Goal: Browse casually

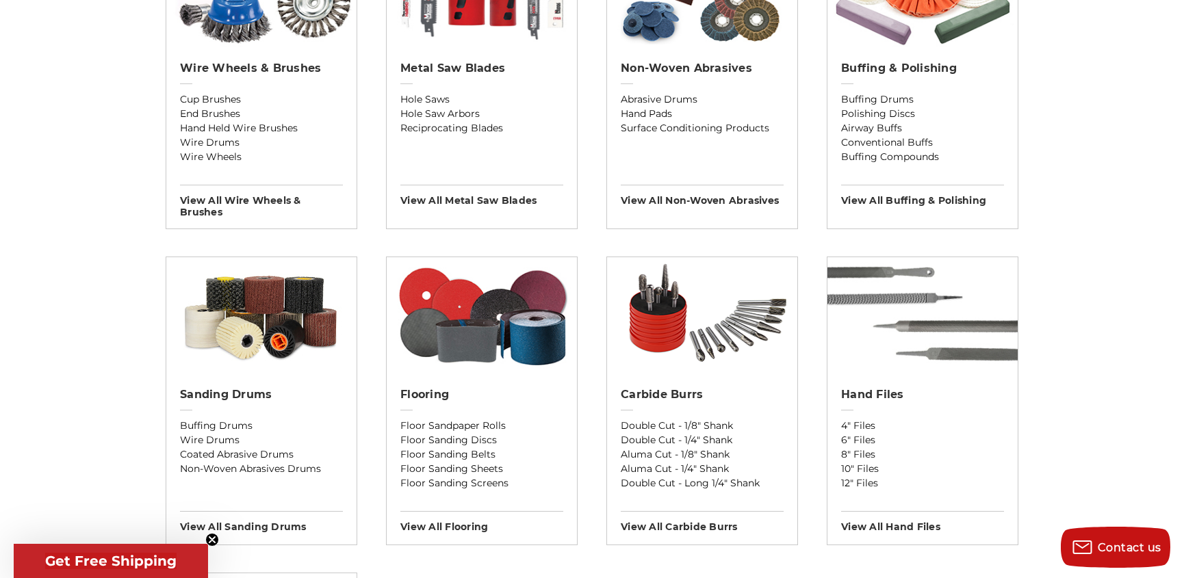
scroll to position [933, 0]
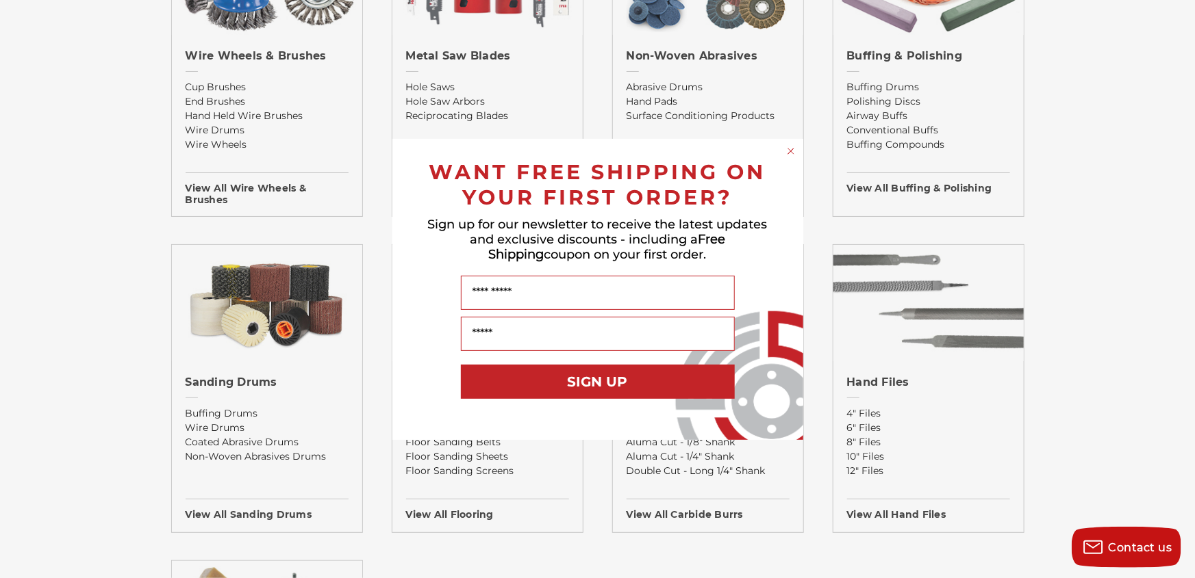
click at [787, 151] on circle "Close dialog" at bounding box center [790, 150] width 13 height 13
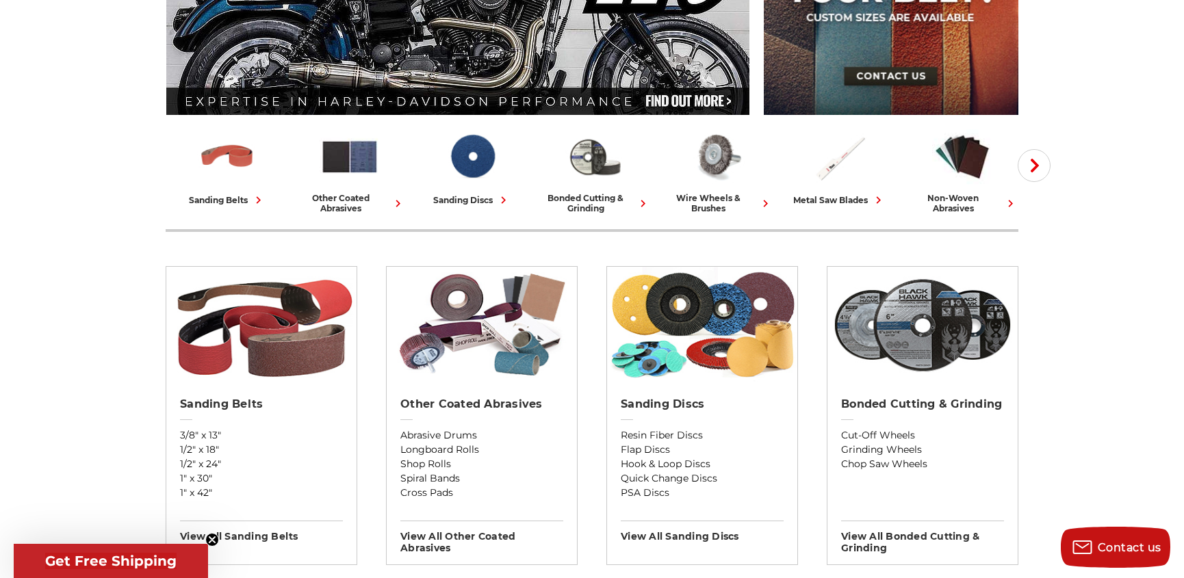
scroll to position [186, 0]
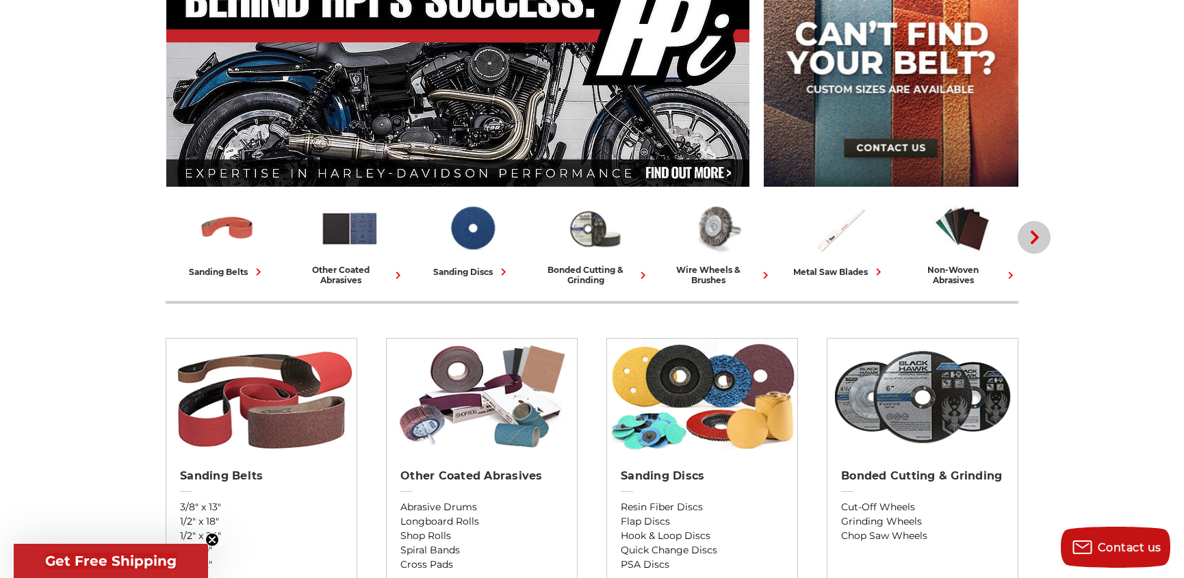
click at [1033, 235] on icon "button" at bounding box center [1035, 238] width 14 height 14
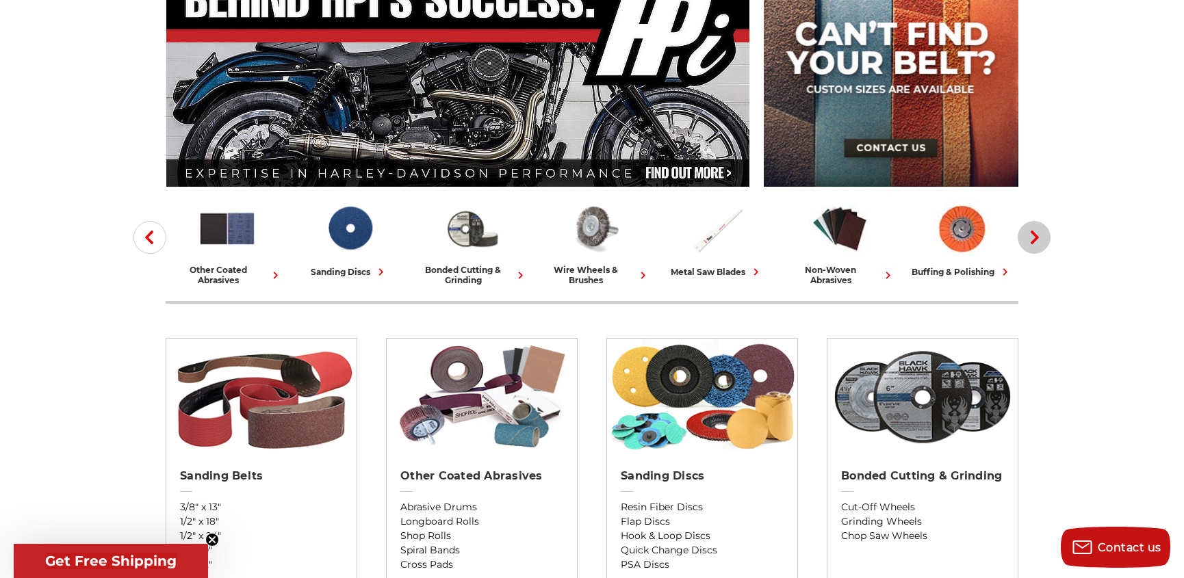
click at [1033, 235] on icon "button" at bounding box center [1035, 238] width 14 height 14
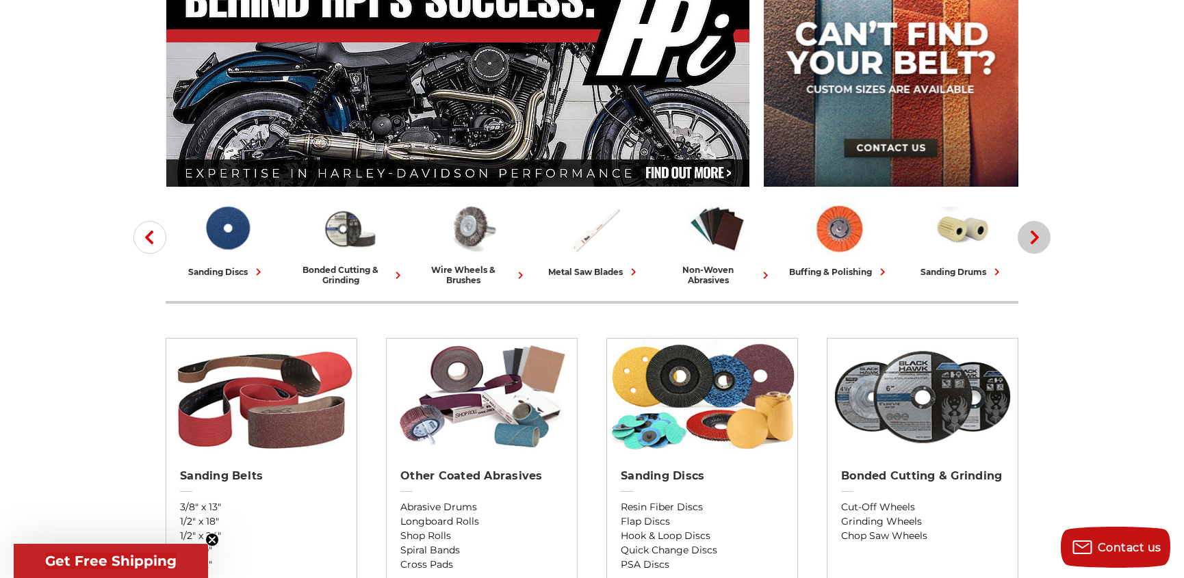
click at [1033, 235] on icon "button" at bounding box center [1035, 238] width 14 height 14
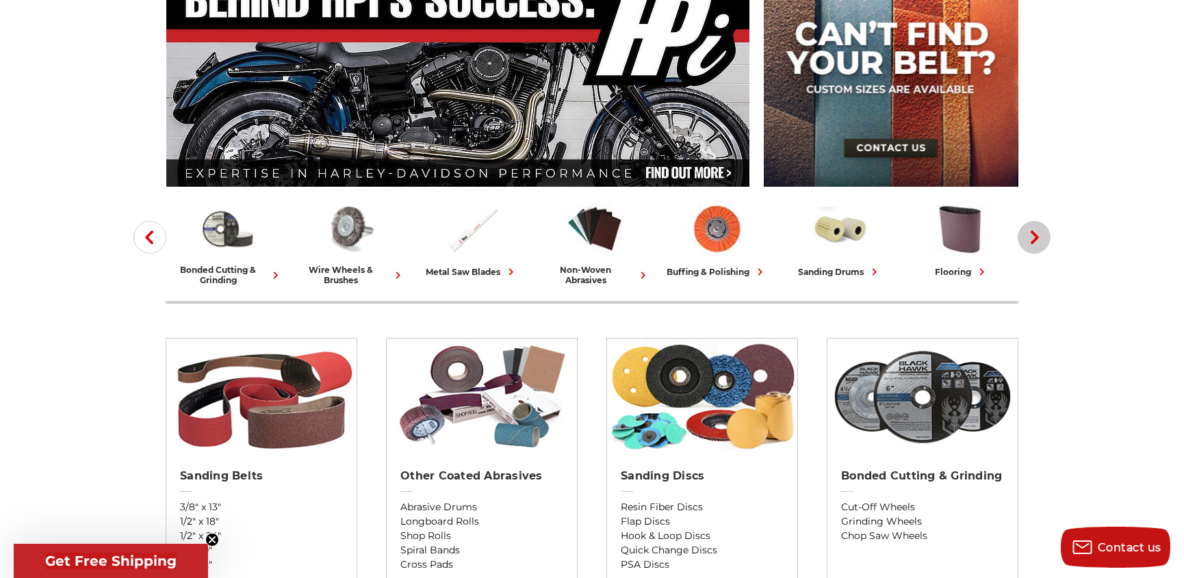
click at [1033, 235] on icon "button" at bounding box center [1035, 238] width 14 height 14
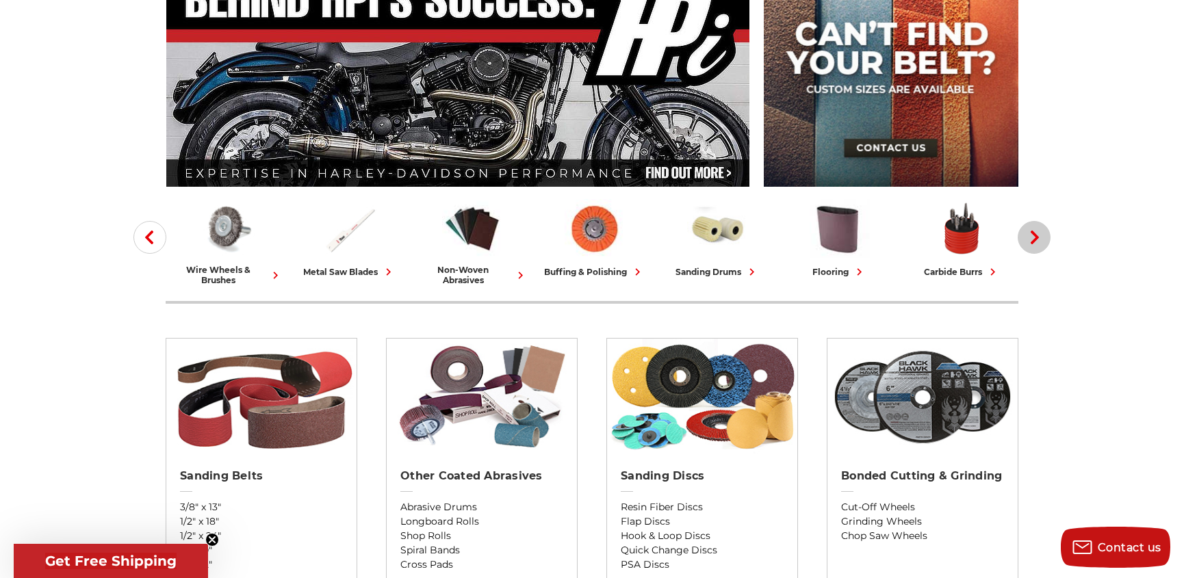
click at [1033, 235] on icon "button" at bounding box center [1035, 238] width 14 height 14
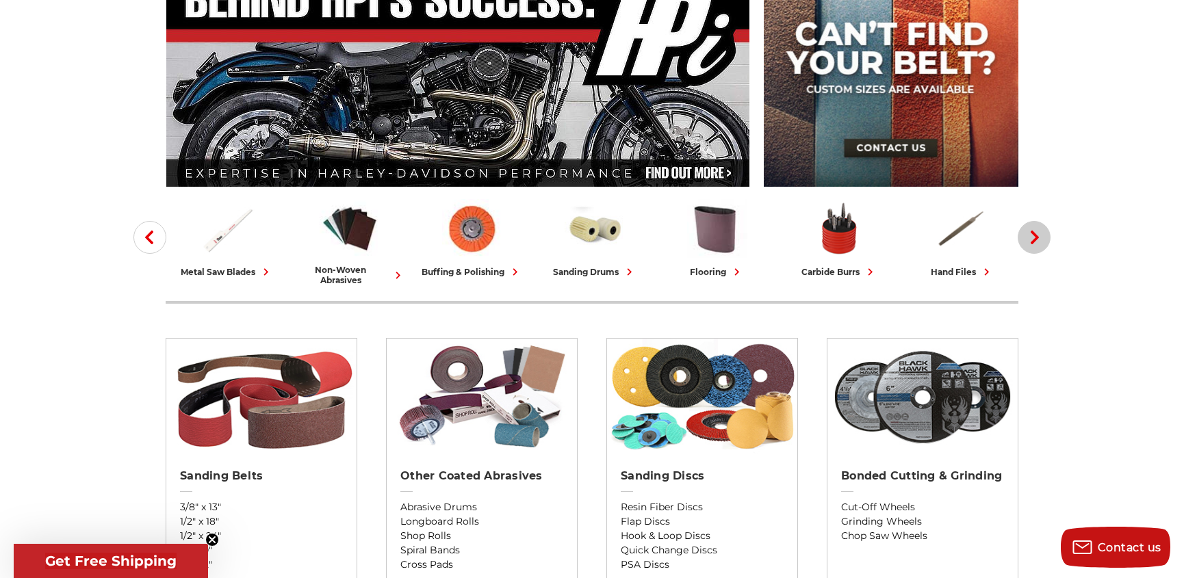
click at [1033, 235] on icon "button" at bounding box center [1035, 238] width 14 height 14
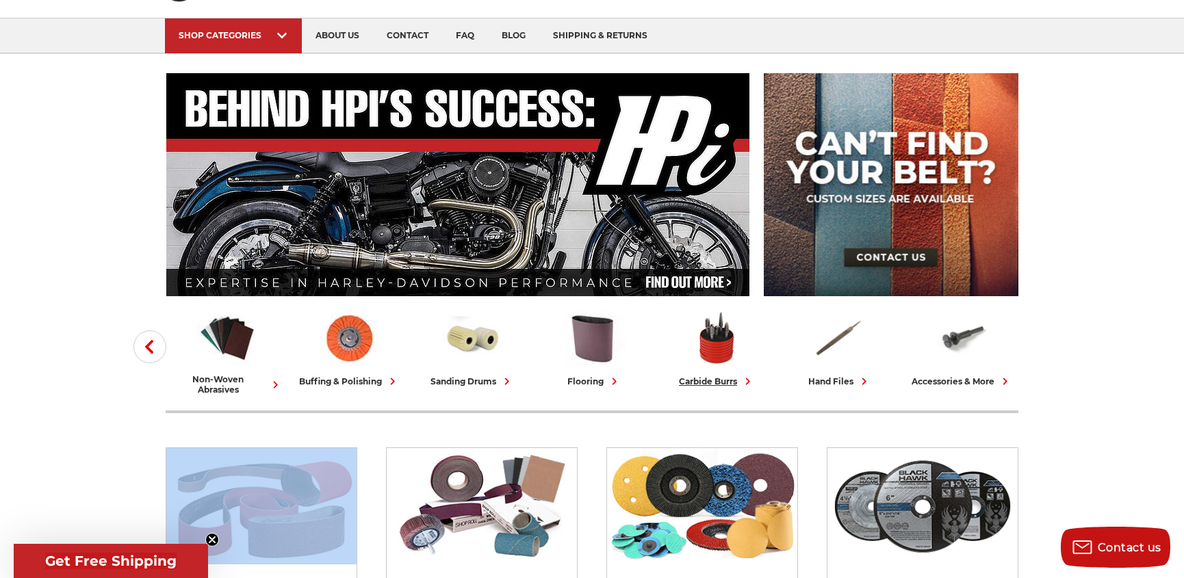
scroll to position [0, 0]
